Goal: Task Accomplishment & Management: Manage account settings

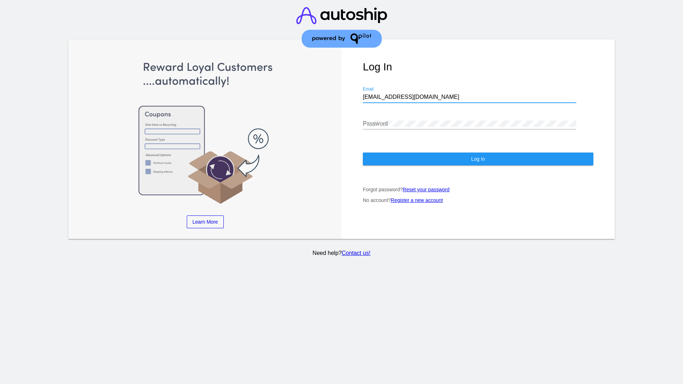
type input "[EMAIL_ADDRESS][DOMAIN_NAME]"
click at [477, 159] on span "Log In" at bounding box center [478, 159] width 14 height 6
